Goal: Navigation & Orientation: Find specific page/section

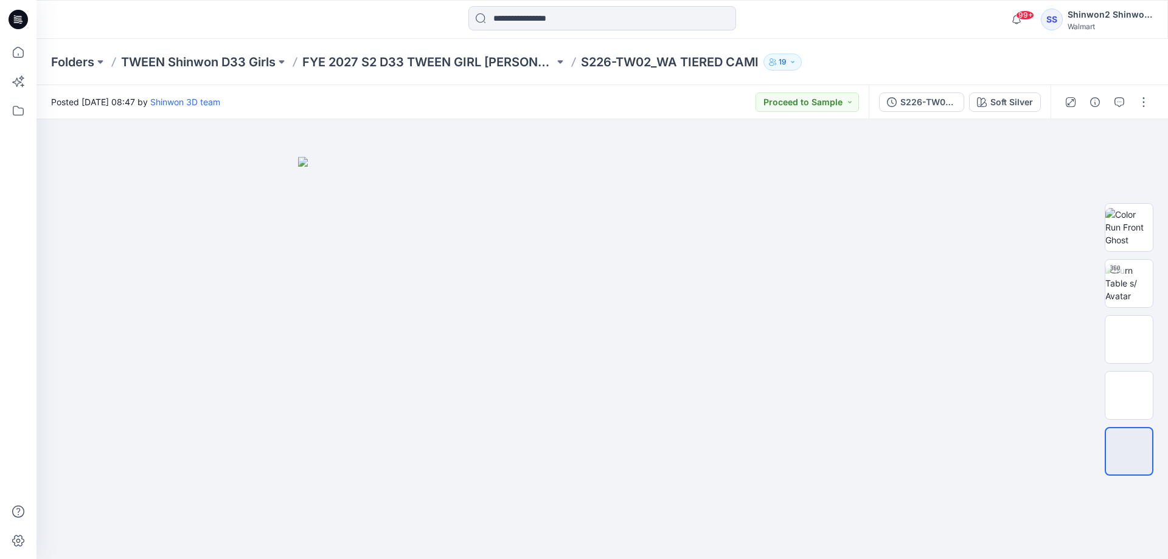
click at [19, 24] on icon at bounding box center [18, 19] width 19 height 19
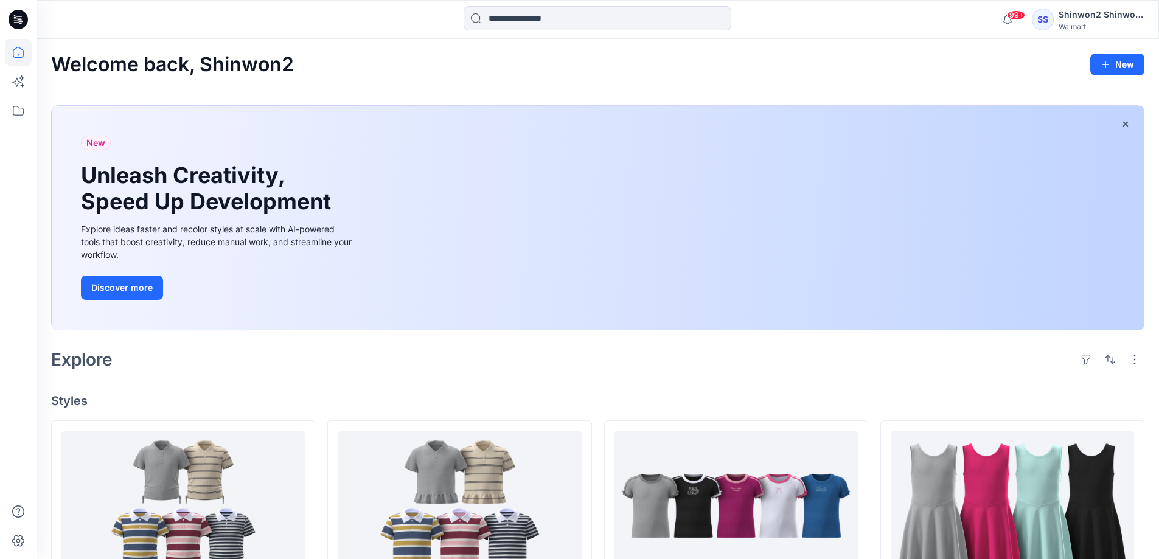
click at [29, 17] on div at bounding box center [18, 19] width 39 height 39
click at [16, 21] on icon at bounding box center [16, 20] width 4 height 1
click at [13, 116] on icon at bounding box center [18, 110] width 27 height 27
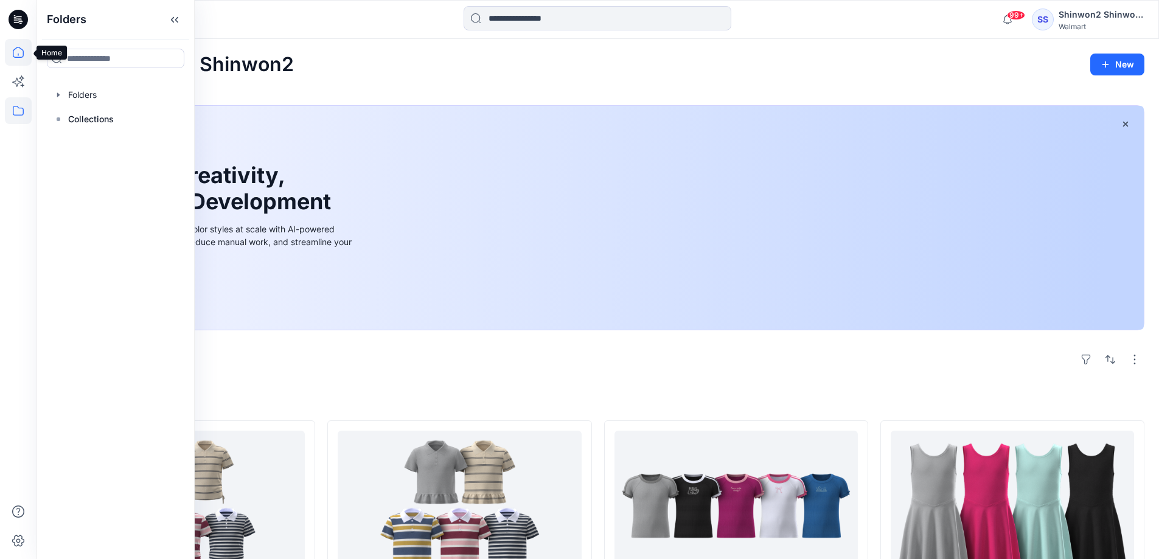
click at [21, 52] on icon at bounding box center [18, 52] width 27 height 27
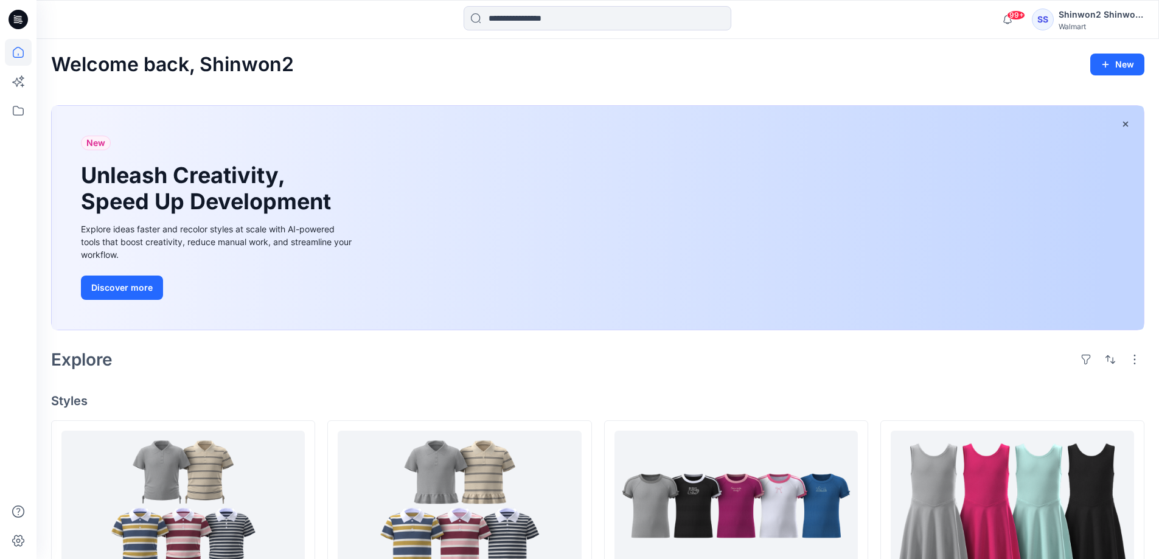
click at [19, 57] on icon at bounding box center [18, 52] width 11 height 11
click at [10, 118] on icon at bounding box center [18, 110] width 27 height 27
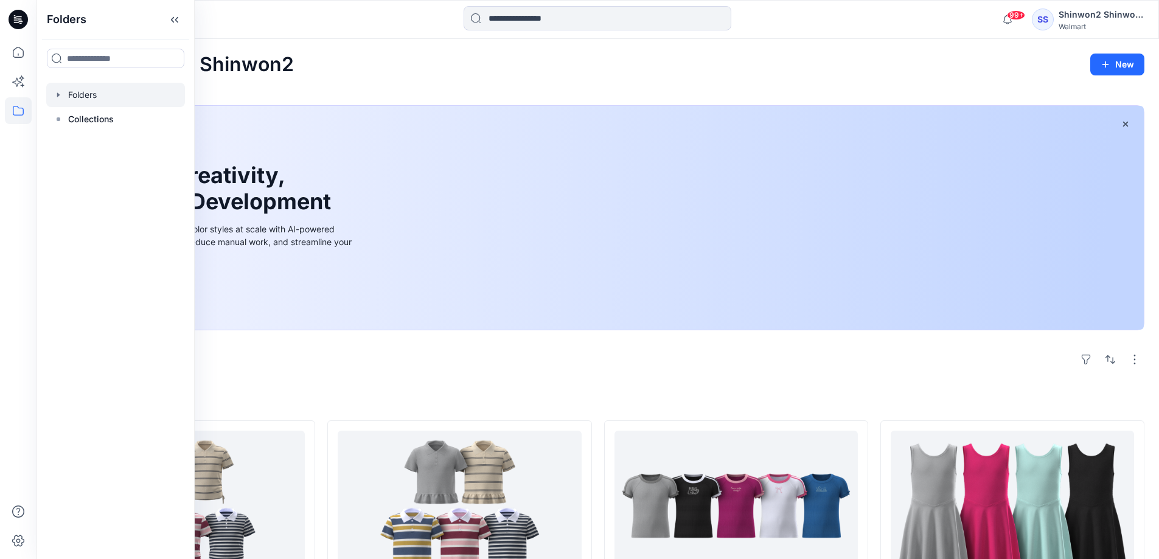
click at [106, 87] on div at bounding box center [115, 95] width 139 height 24
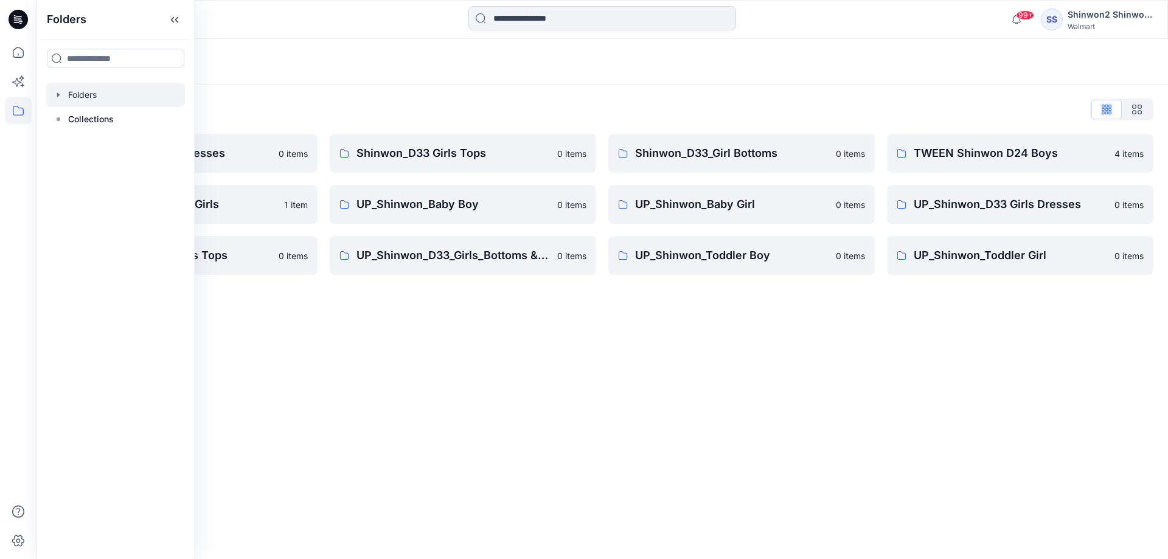
drag, startPoint x: 559, startPoint y: 366, endPoint x: 547, endPoint y: 364, distance: 12.2
click at [550, 365] on div "Folders Folders List Shinwon_D33 Girls Dresses 0 items TWEEN Shinwon D33 Girls …" at bounding box center [603, 299] width 1132 height 520
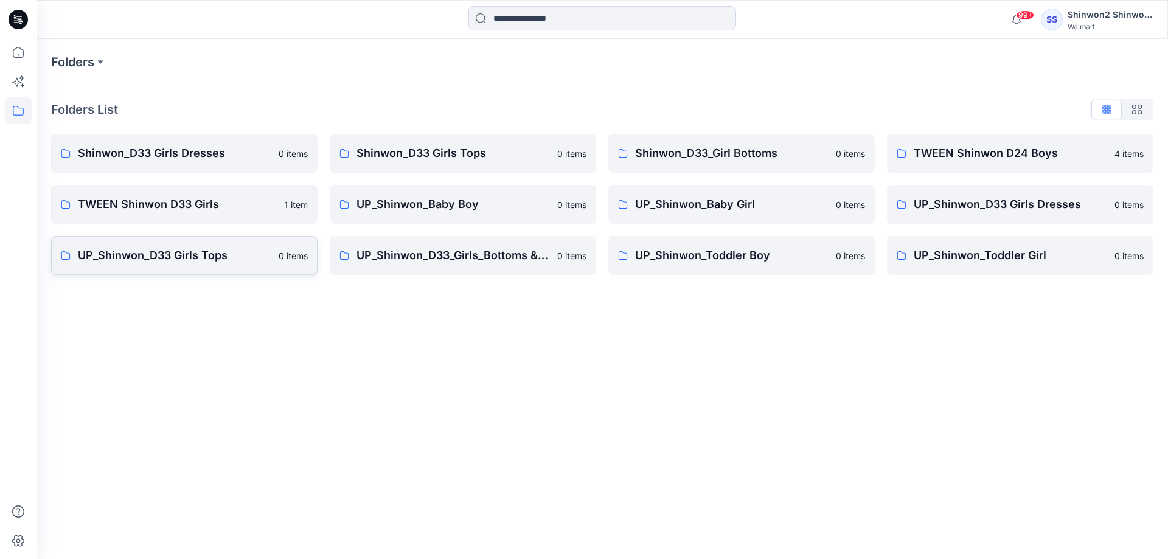
click at [164, 247] on p "UP_Shinwon_D33 Girls Tops" at bounding box center [174, 255] width 193 height 17
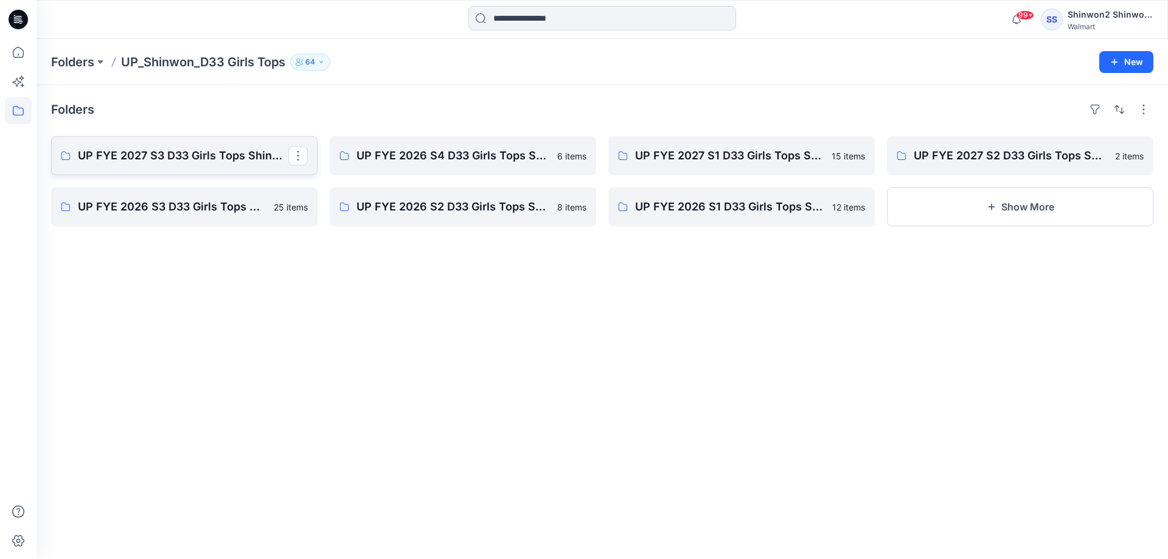
click at [173, 165] on link "UP FYE 2027 S3 D33 Girls Tops Shinwon" at bounding box center [184, 155] width 266 height 39
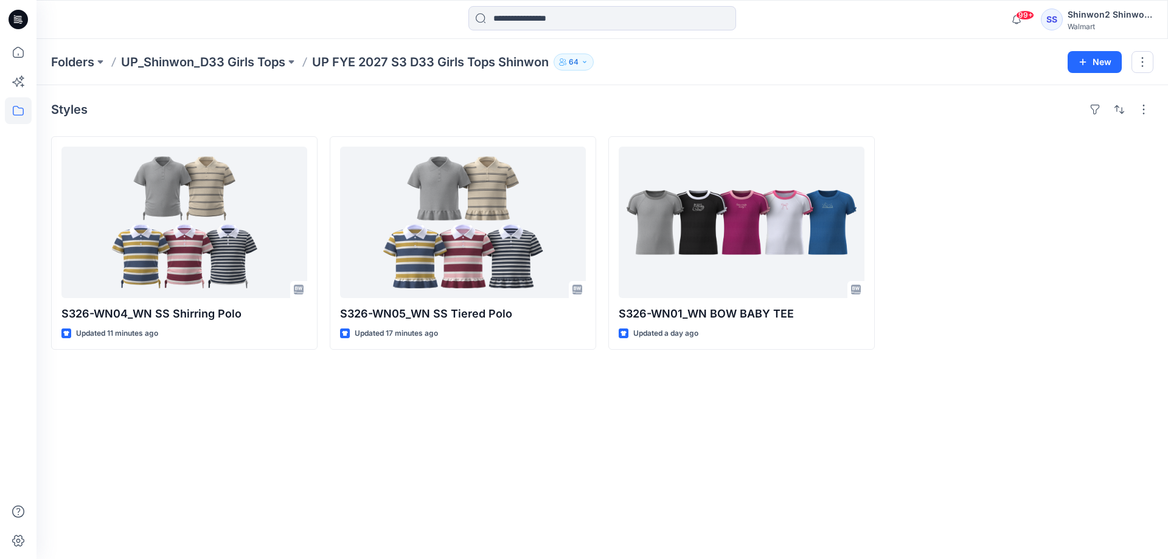
drag, startPoint x: 1062, startPoint y: 450, endPoint x: 1101, endPoint y: 475, distance: 46.8
click at [1059, 450] on div "Styles S326-WN04_WN SS Shirring Polo Updated 11 minutes ago S326-WN05_WN SS Tie…" at bounding box center [603, 322] width 1132 height 474
